Goal: Task Accomplishment & Management: Manage account settings

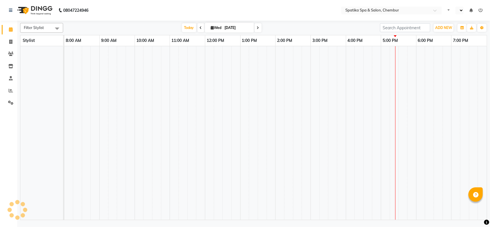
select select "en"
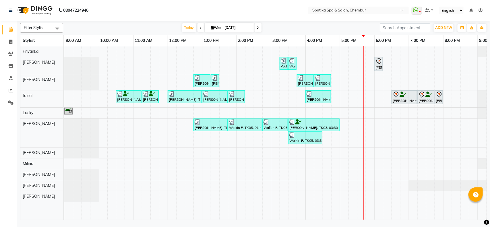
scroll to position [0, 25]
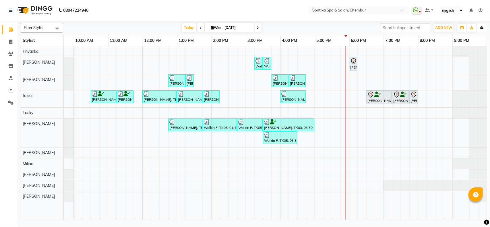
click at [480, 29] on button "Toggle Dropdown" at bounding box center [482, 28] width 9 height 8
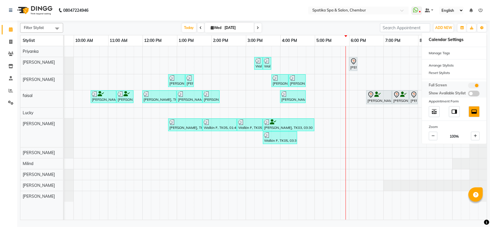
click at [474, 83] on span at bounding box center [473, 86] width 11 height 6
click at [468, 86] on input "checkbox" at bounding box center [468, 86] width 0 height 0
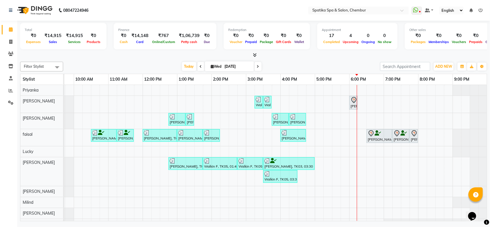
scroll to position [0, 30]
click at [259, 65] on span at bounding box center [258, 66] width 7 height 9
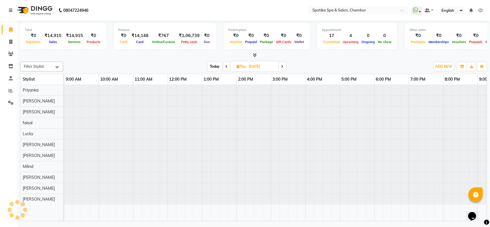
scroll to position [0, 25]
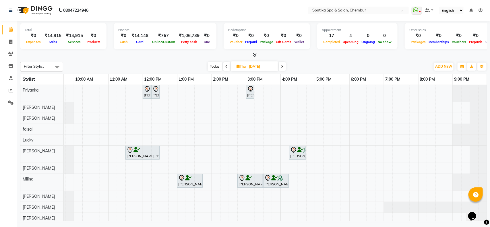
click at [211, 66] on span "Today" at bounding box center [215, 66] width 14 height 9
type input "[DATE]"
